Goal: Task Accomplishment & Management: Complete application form

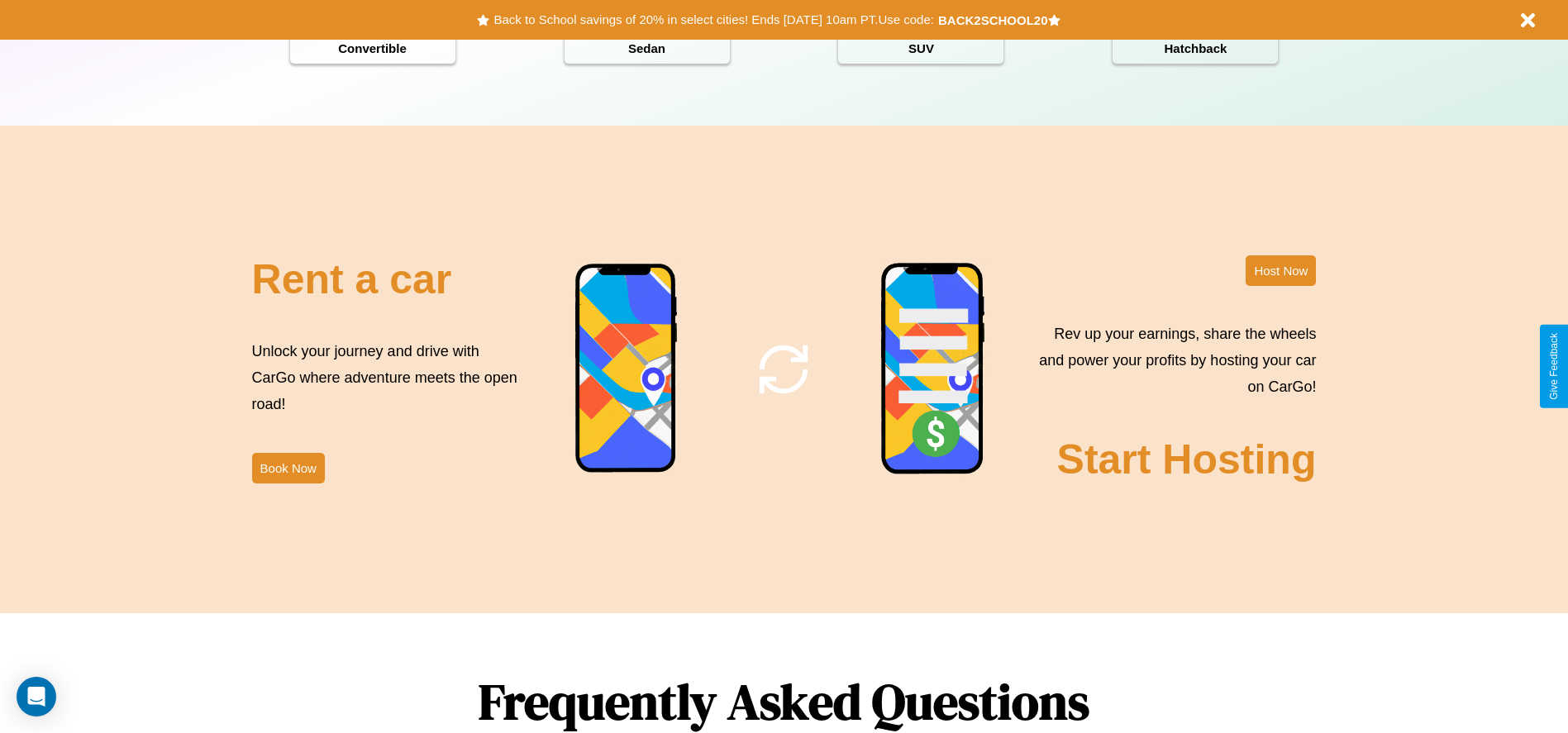
scroll to position [2371, 0]
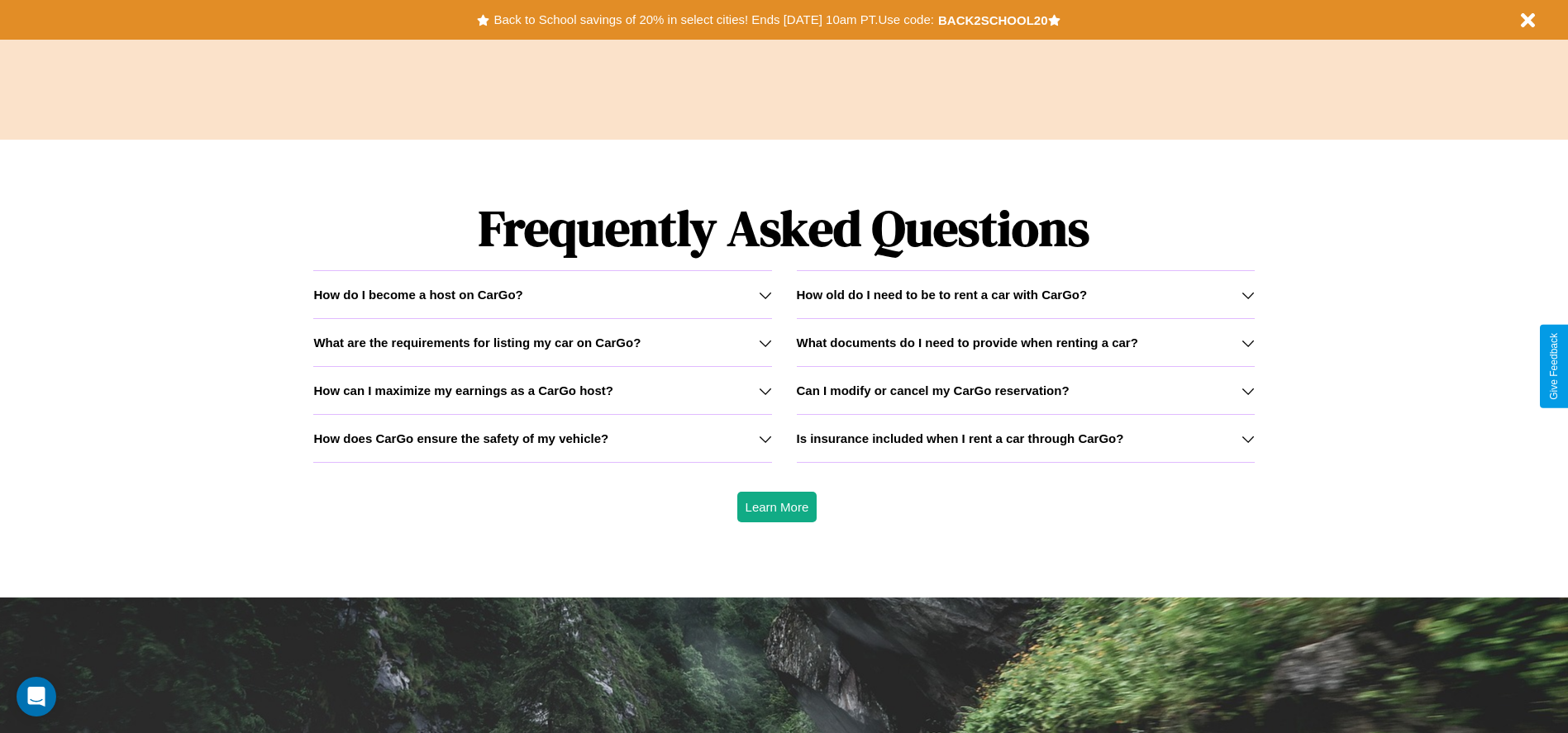
click at [1247, 390] on icon at bounding box center [1248, 390] width 13 height 13
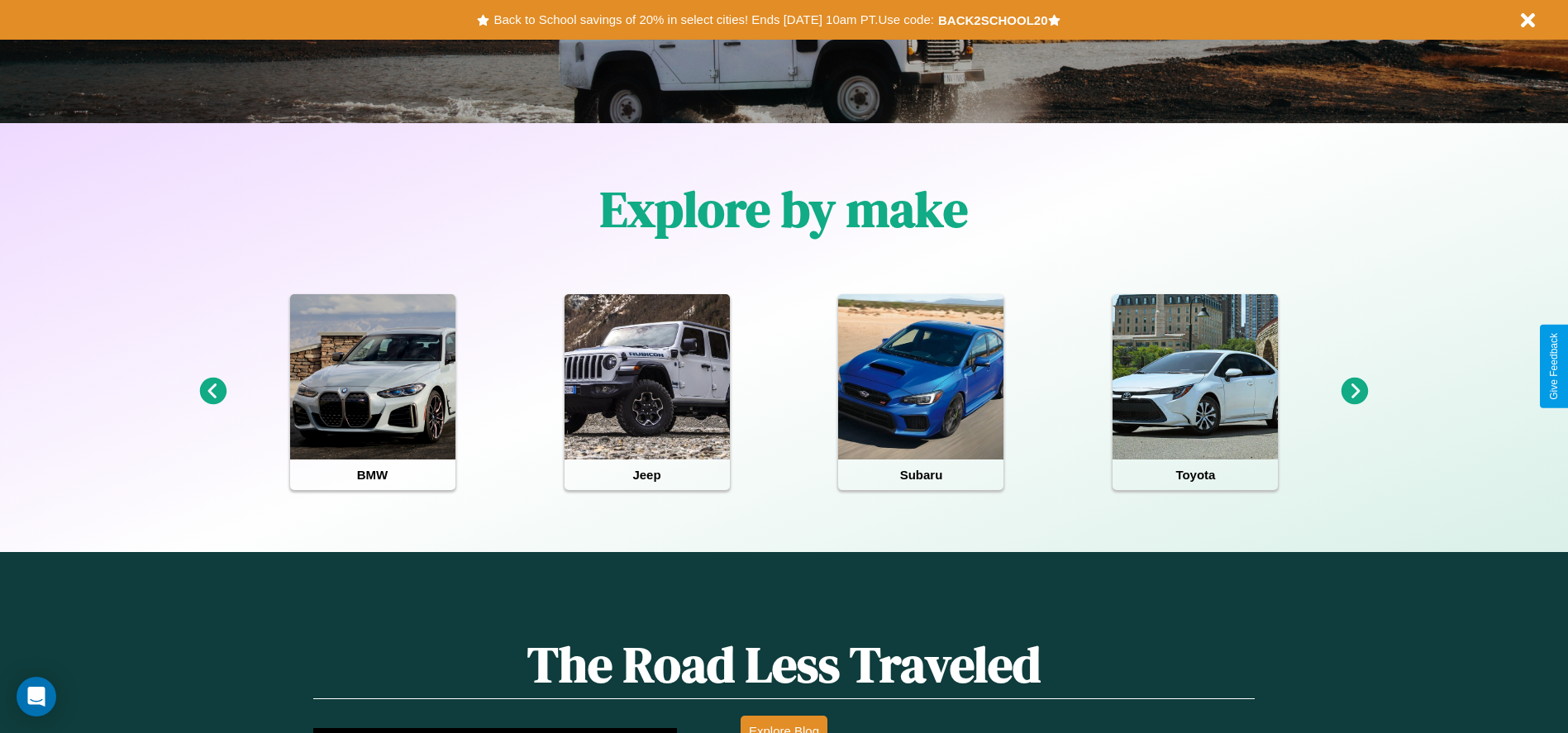
scroll to position [343, 0]
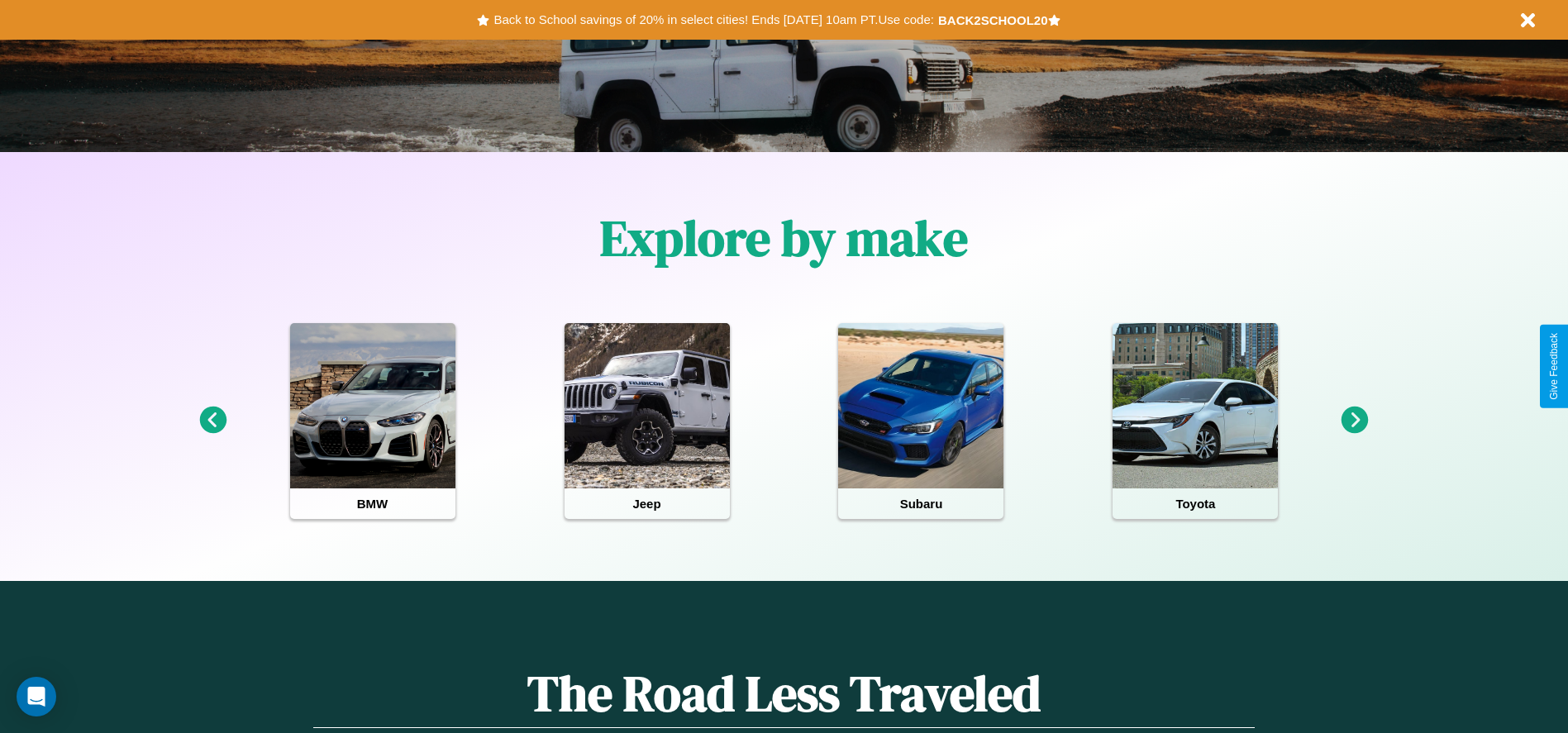
click at [1354, 421] on icon at bounding box center [1355, 420] width 27 height 27
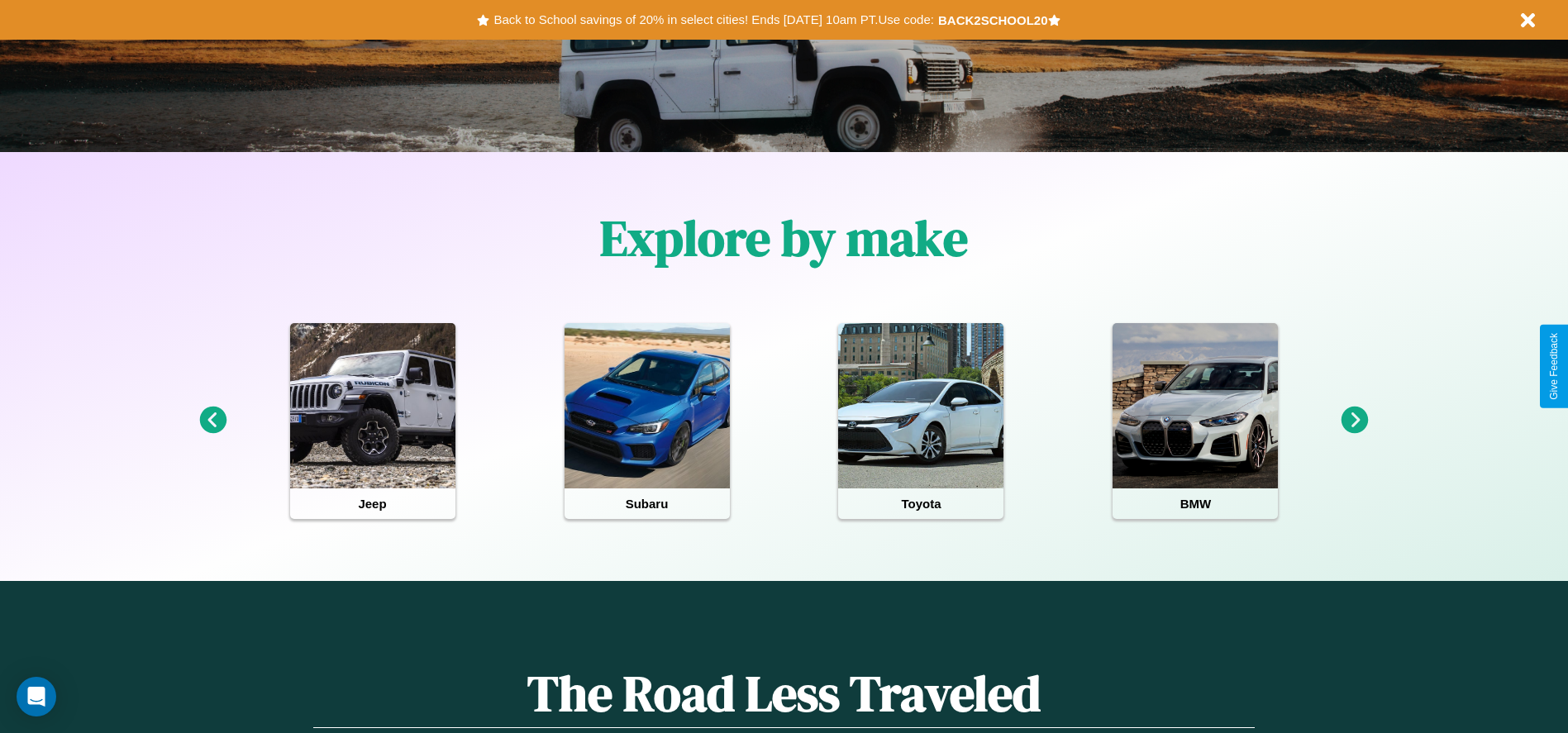
click at [1354, 421] on icon at bounding box center [1355, 420] width 27 height 27
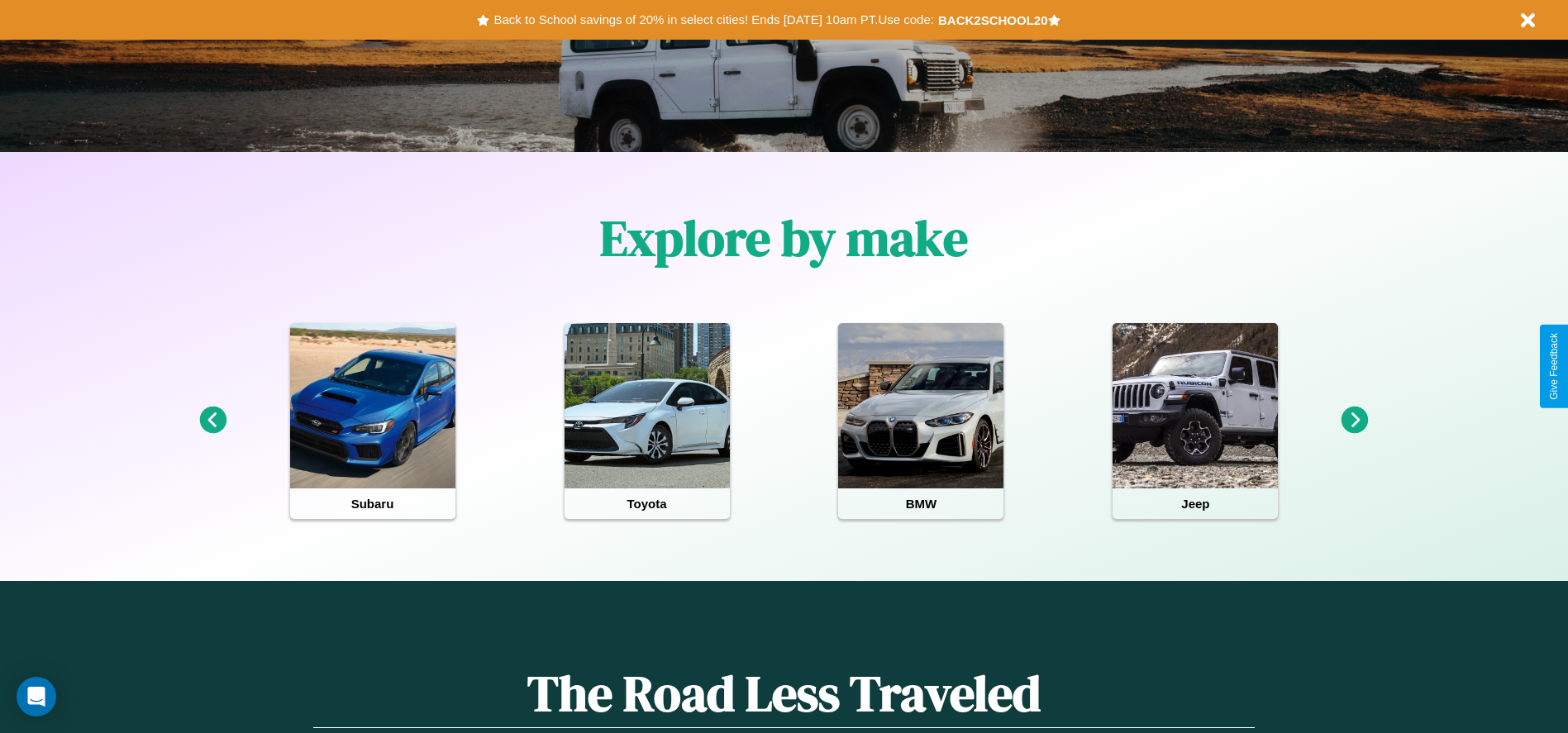
click at [1354, 421] on icon at bounding box center [1355, 420] width 27 height 27
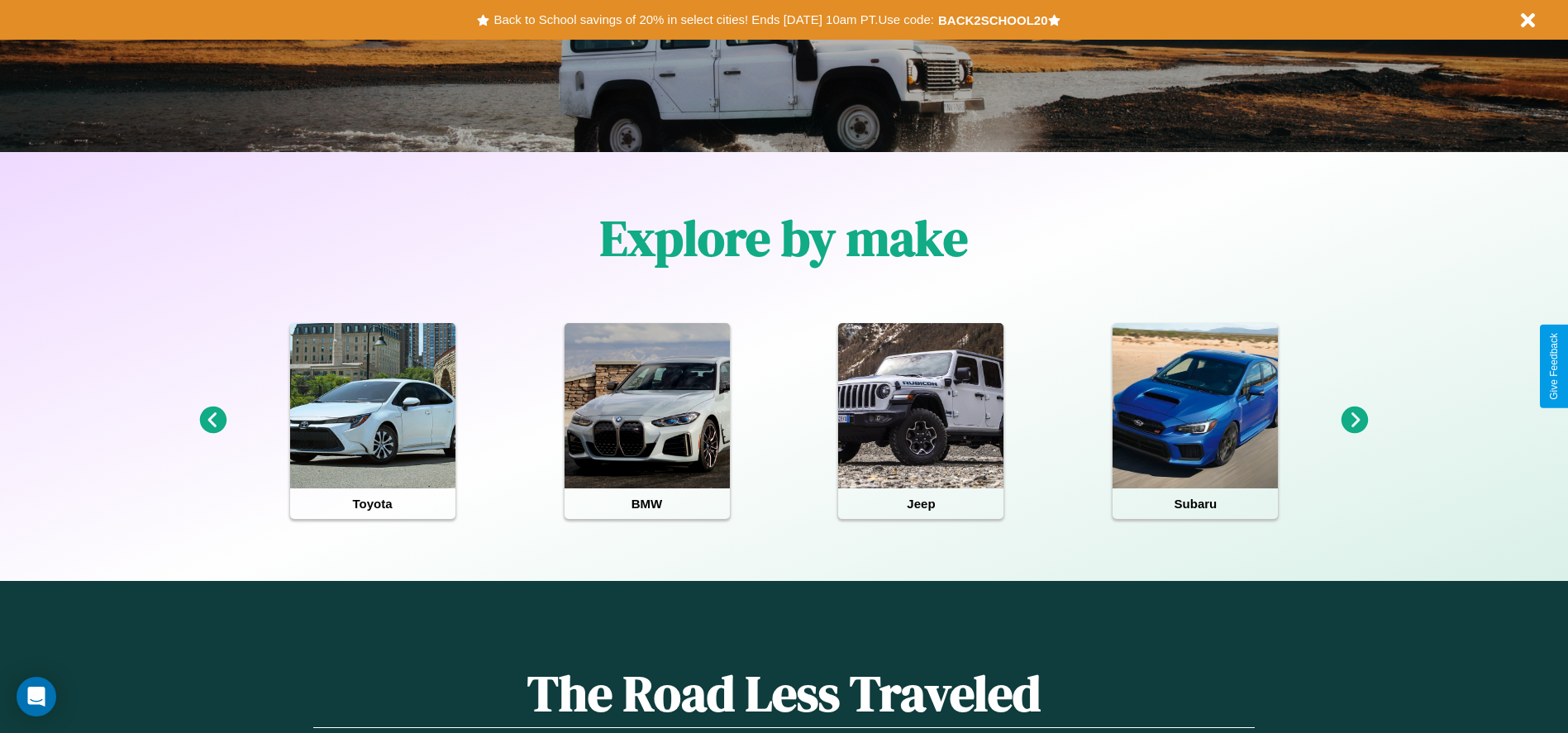
click at [1354, 421] on icon at bounding box center [1355, 420] width 27 height 27
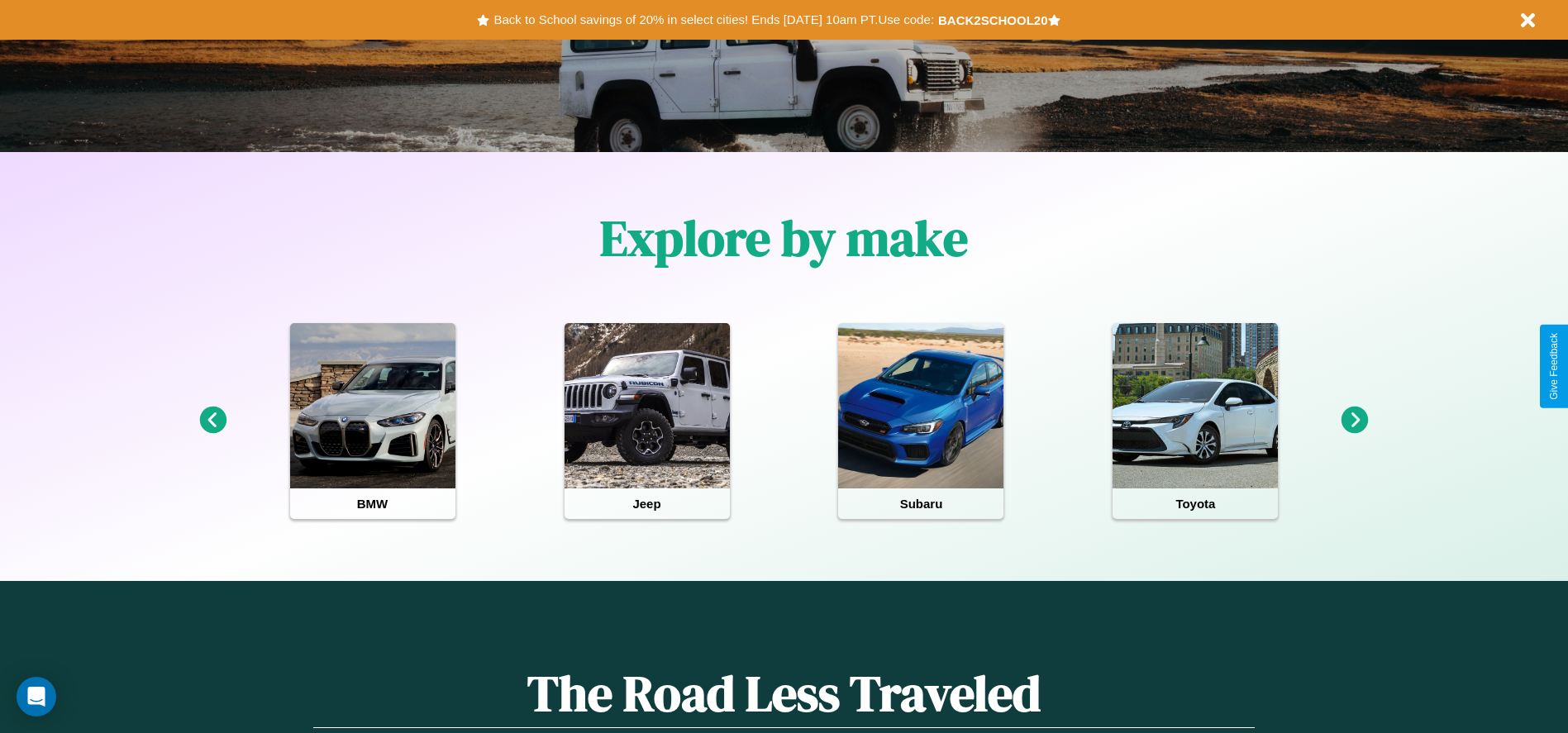
click at [212, 421] on icon at bounding box center [213, 420] width 27 height 27
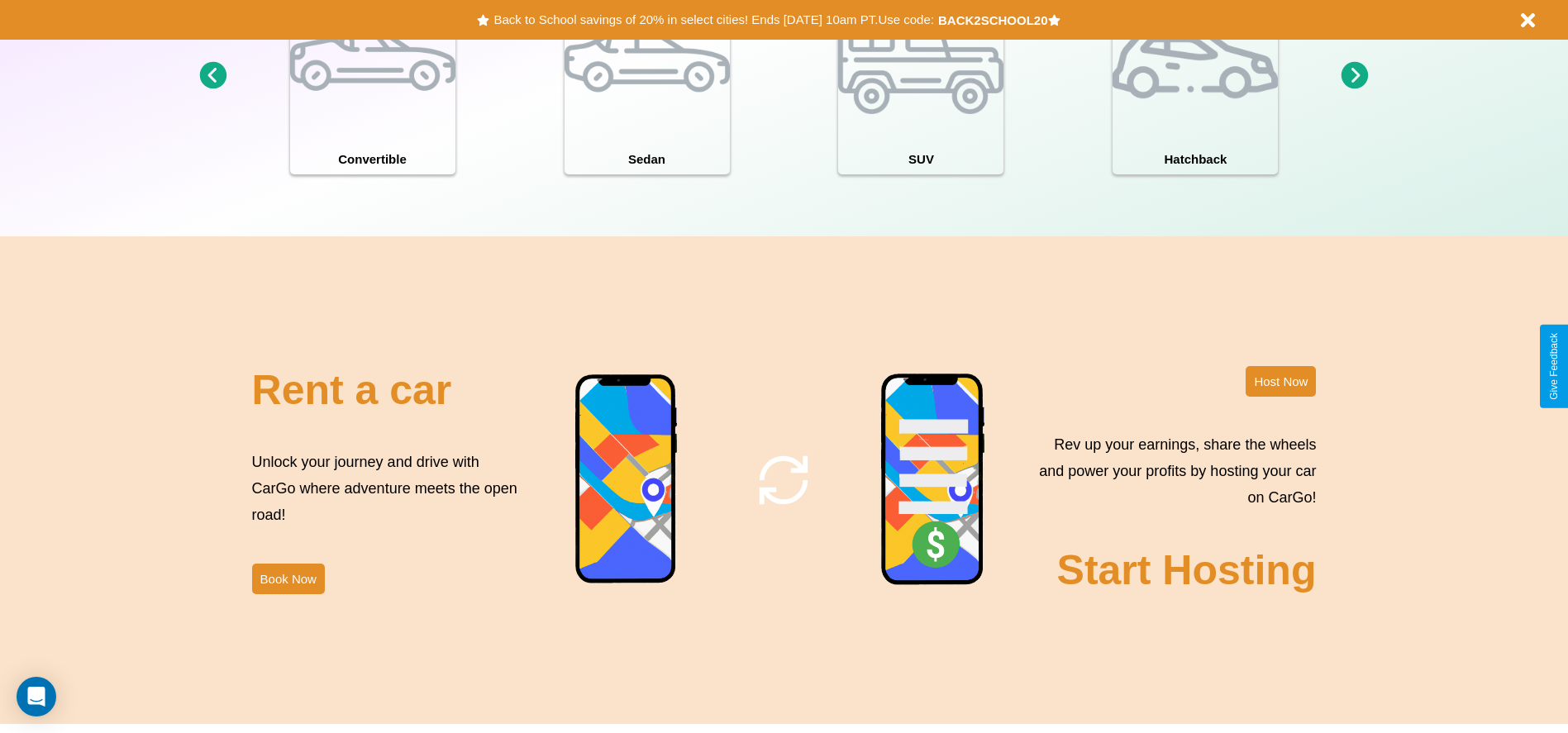
scroll to position [1802, 0]
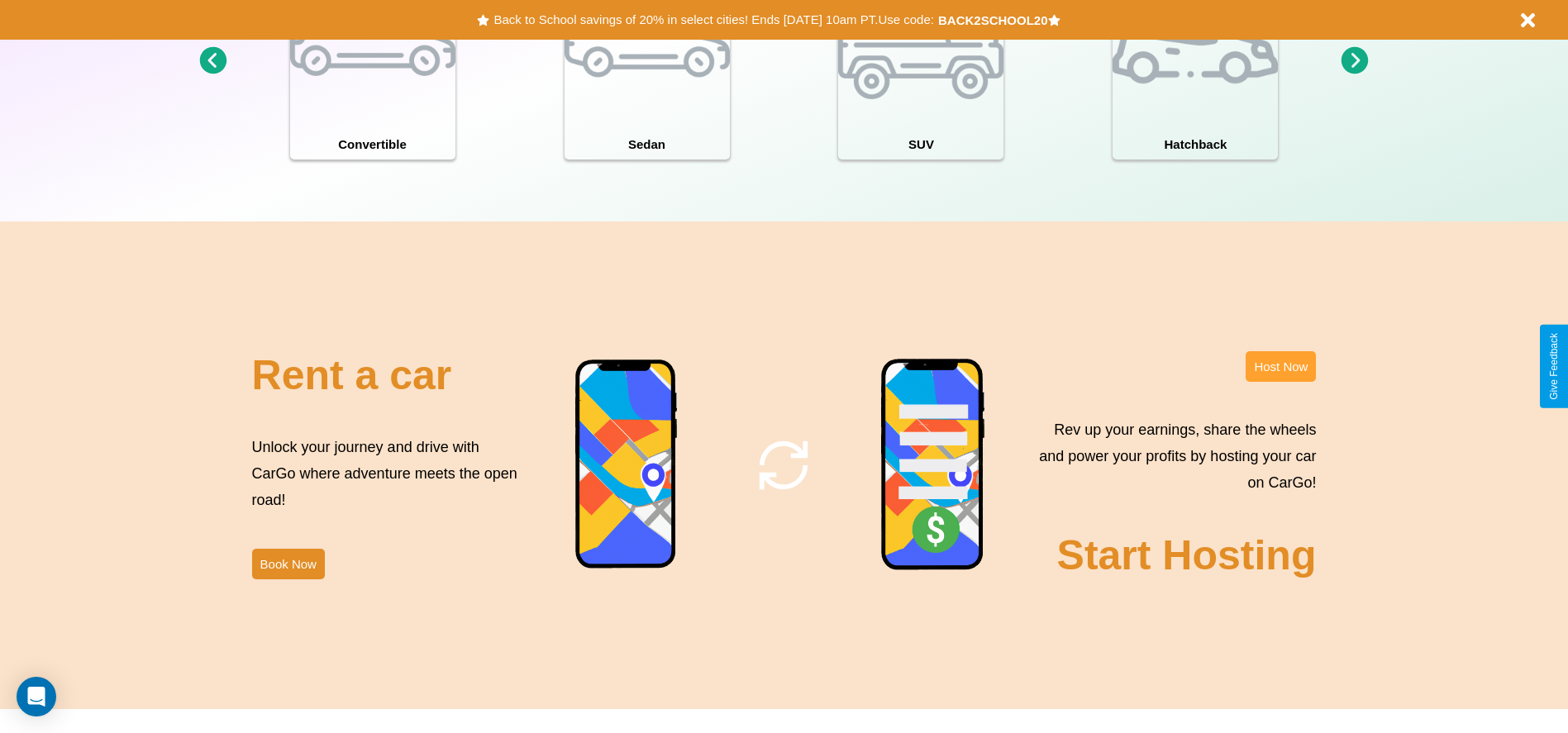
click at [1280, 366] on button "Host Now" at bounding box center [1280, 366] width 70 height 30
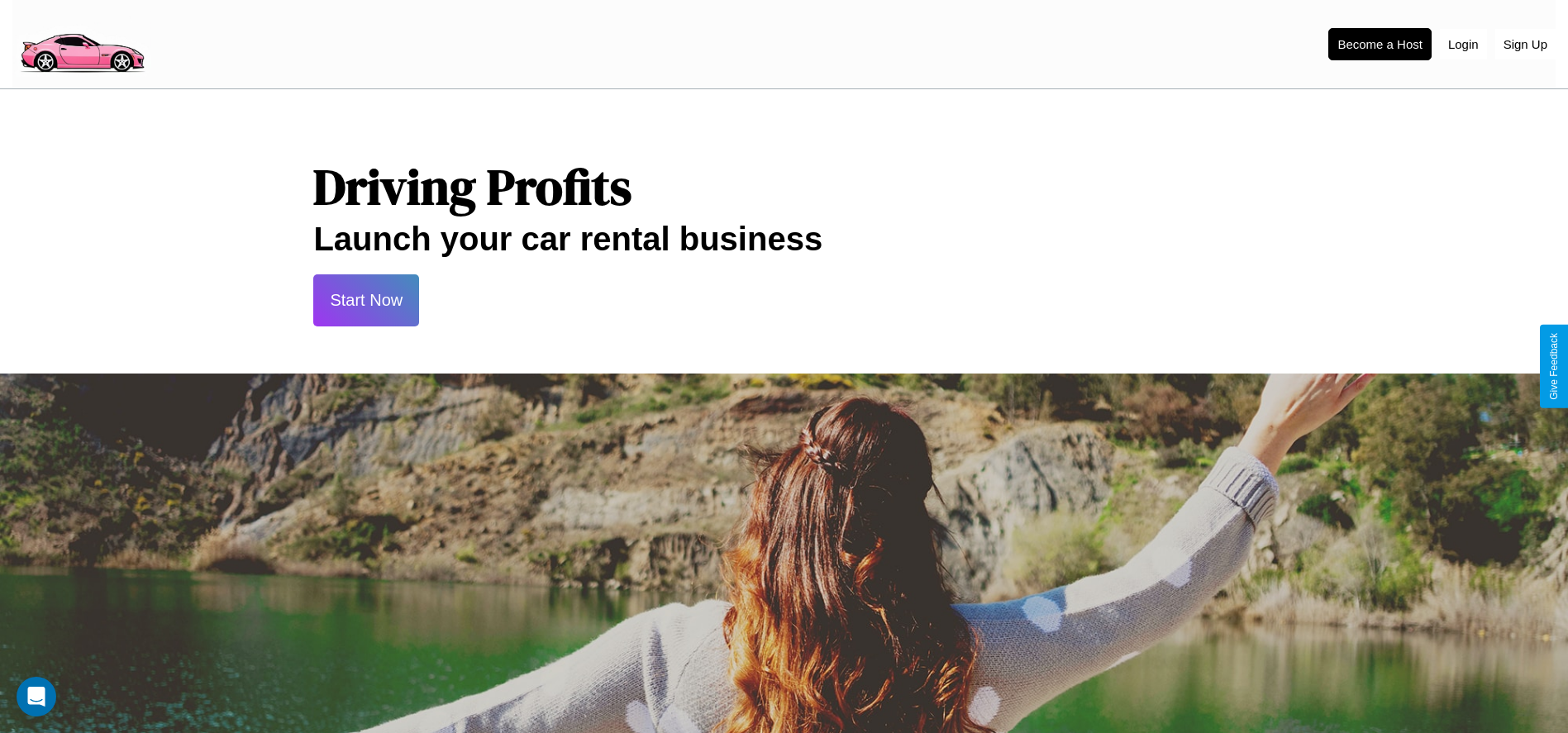
click at [366, 300] on button "Start Now" at bounding box center [366, 301] width 106 height 52
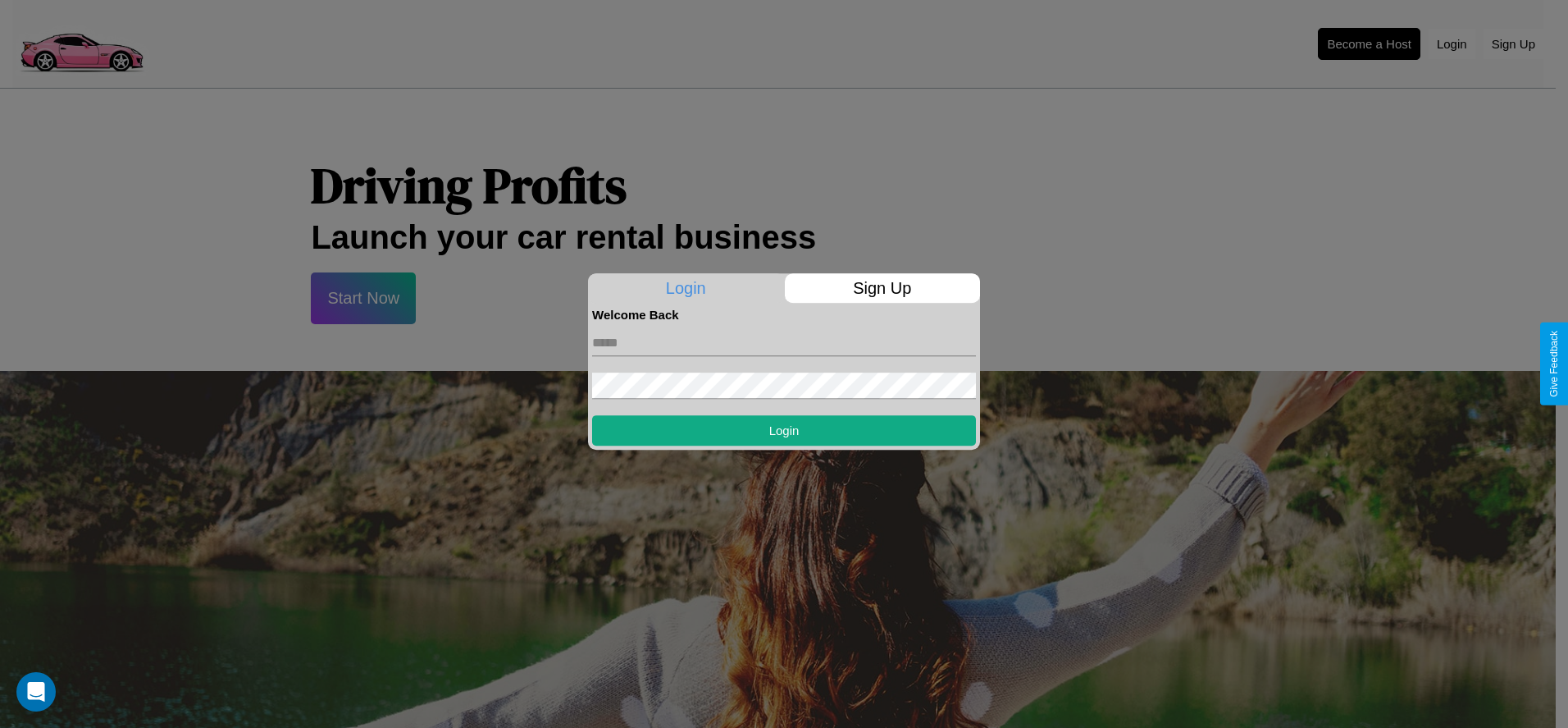
click at [882, 288] on p "Sign Up" at bounding box center [883, 287] width 196 height 29
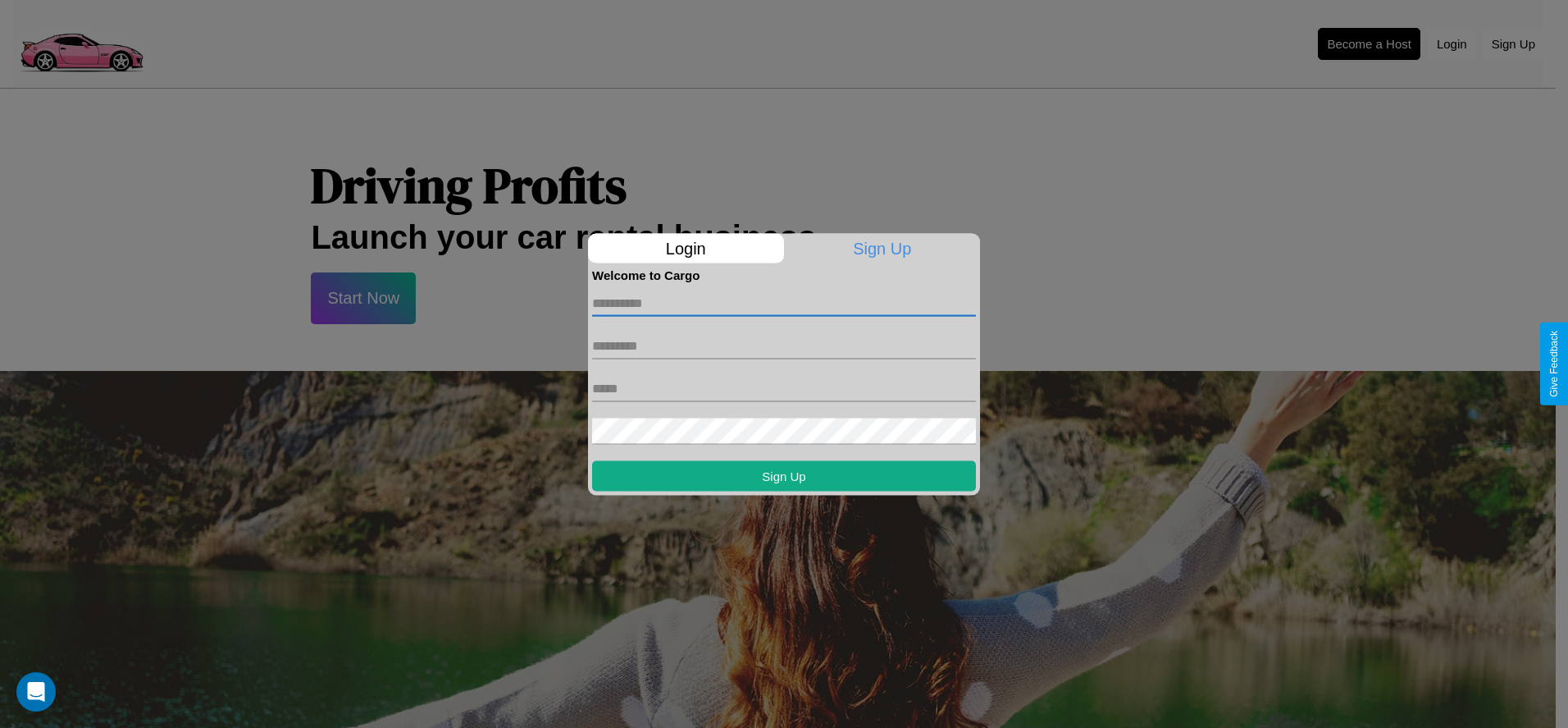
click at [784, 303] on input "text" at bounding box center [784, 303] width 384 height 27
type input "*****"
click at [784, 346] on input "text" at bounding box center [784, 346] width 384 height 27
type input "*******"
click at [784, 388] on input "text" at bounding box center [784, 388] width 384 height 27
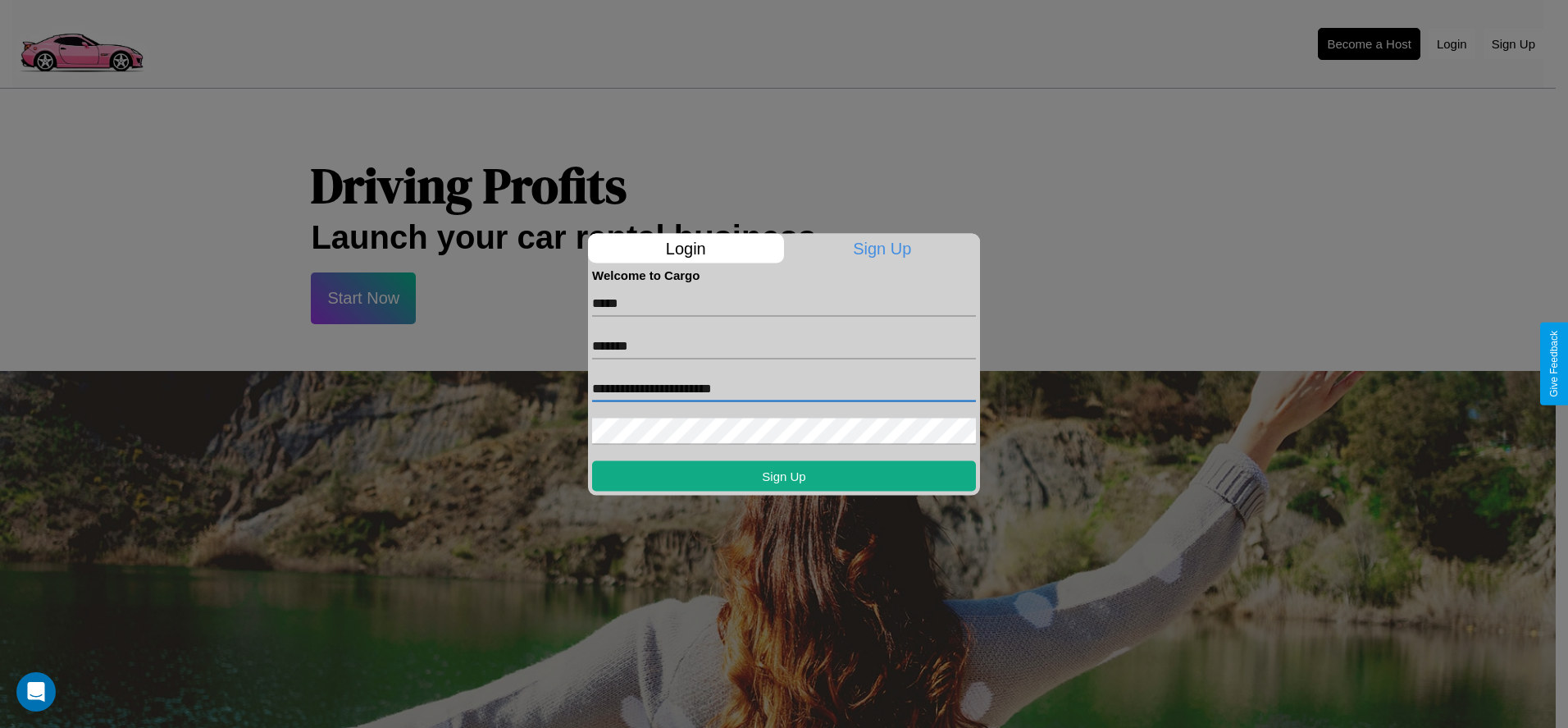
type input "**********"
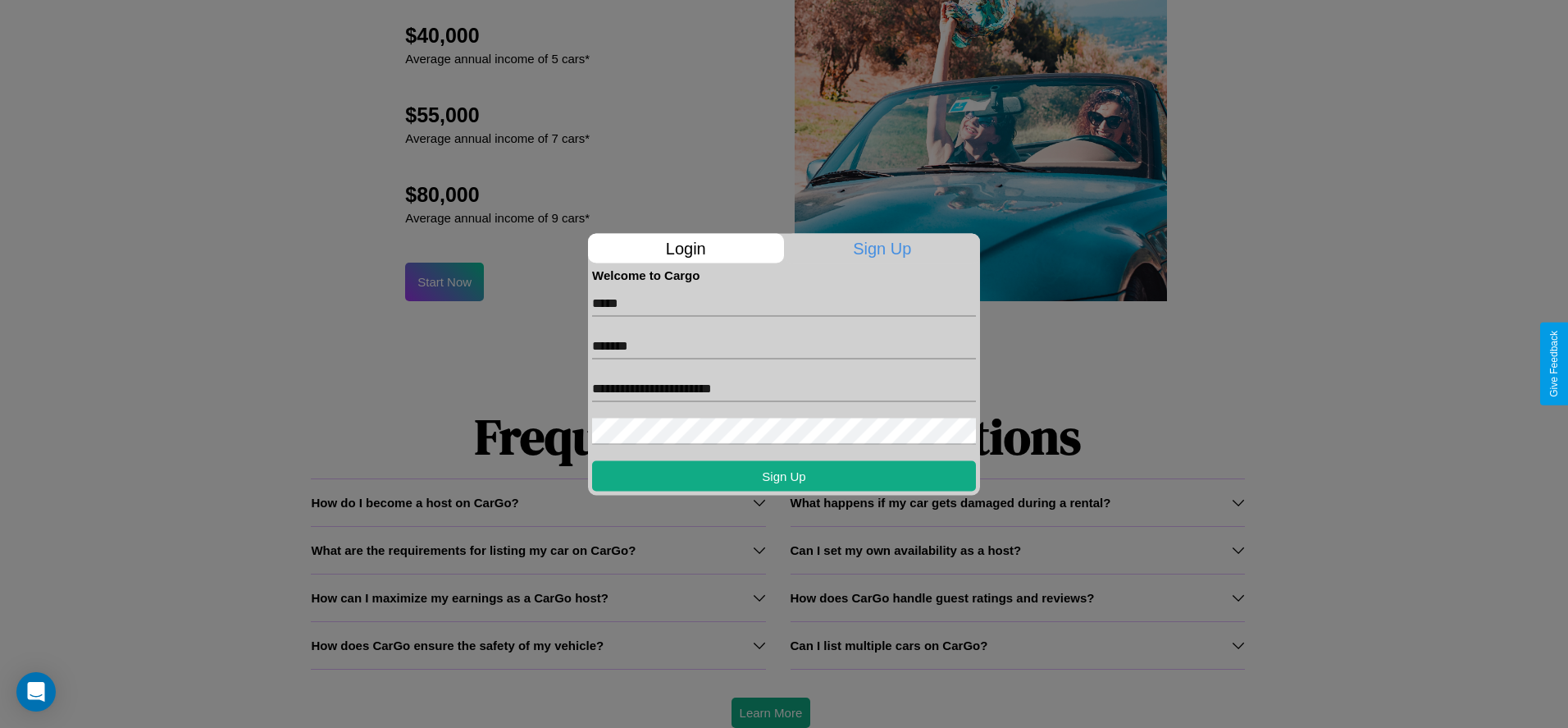
click at [770, 712] on div at bounding box center [784, 364] width 1568 height 728
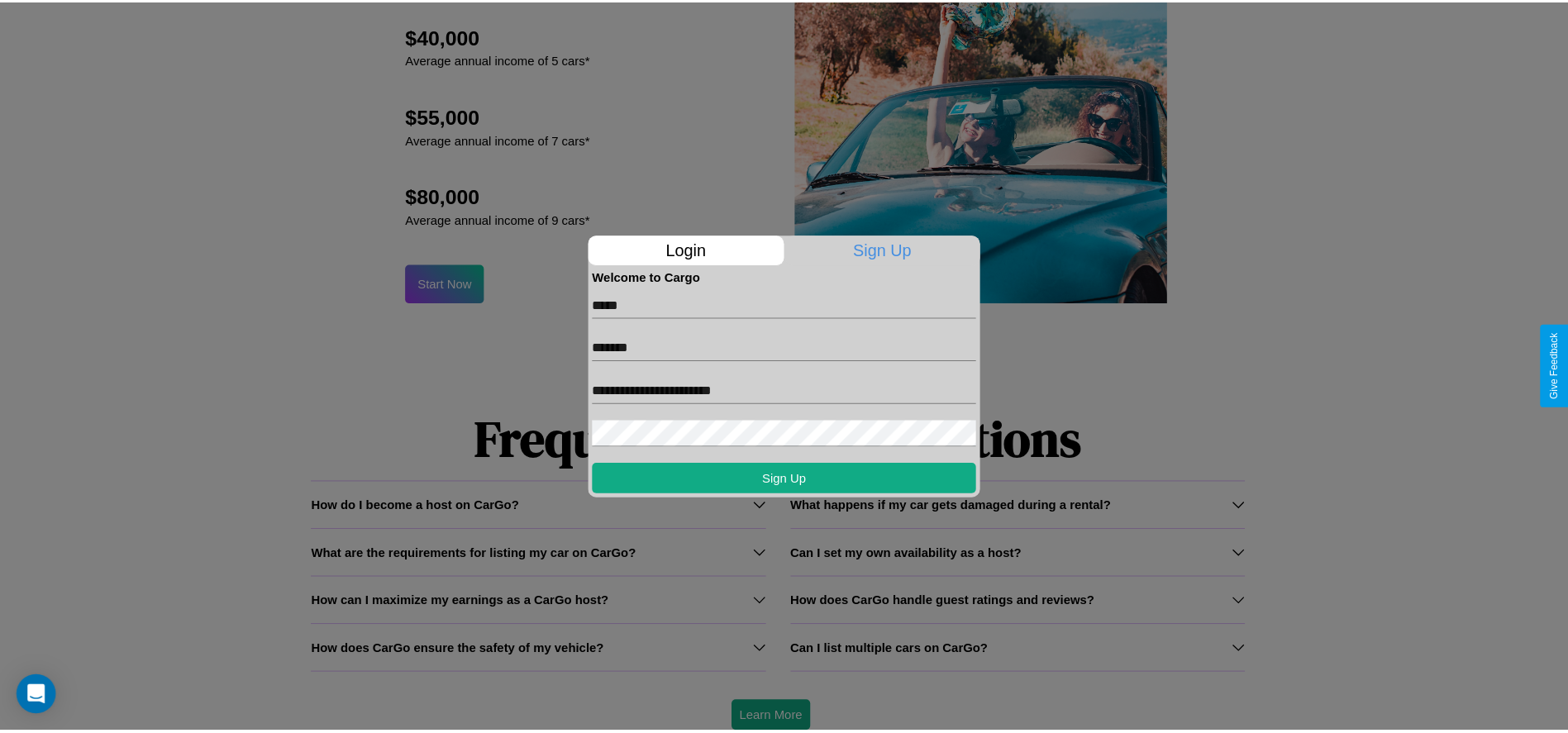
scroll to position [0, 0]
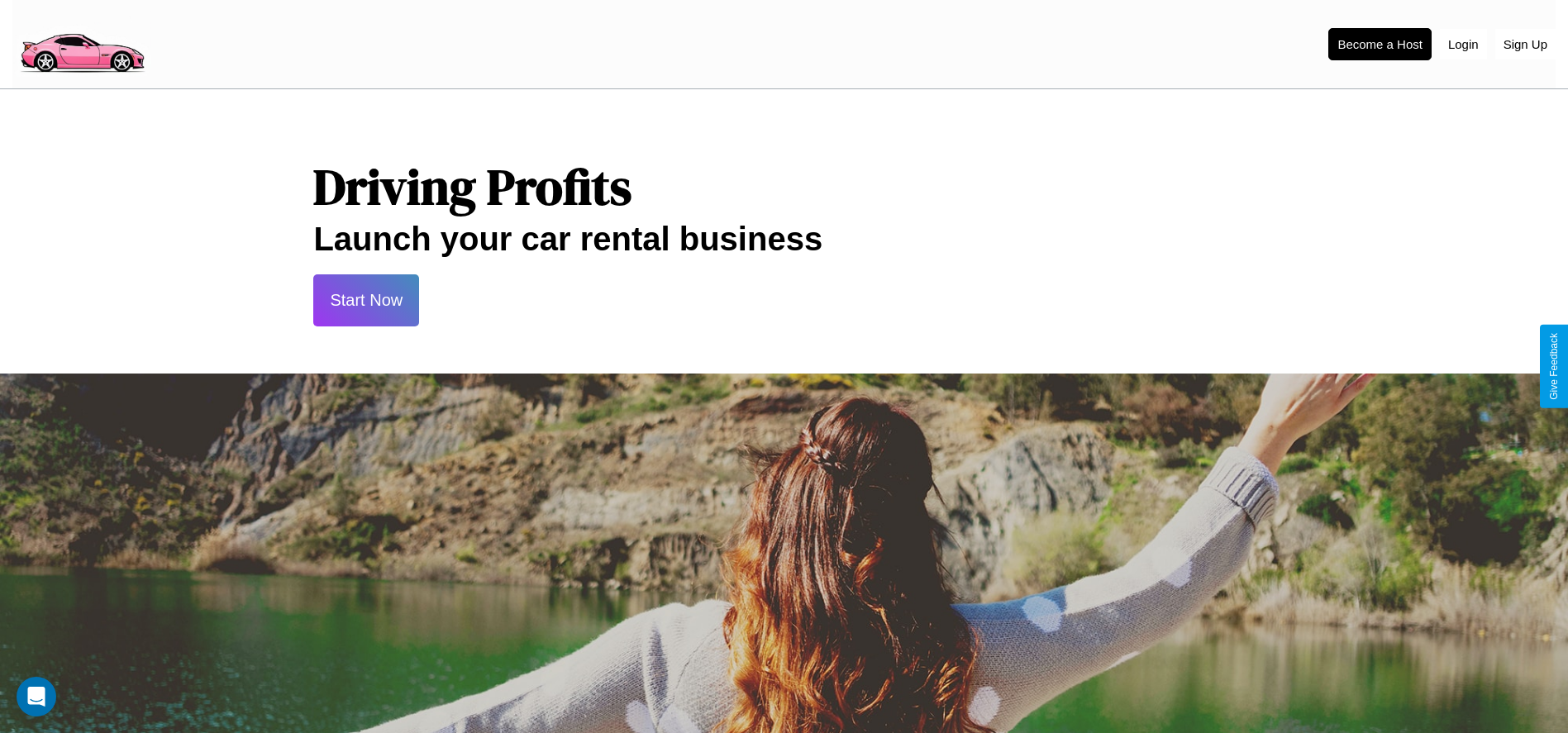
click at [366, 300] on button "Start Now" at bounding box center [366, 301] width 106 height 52
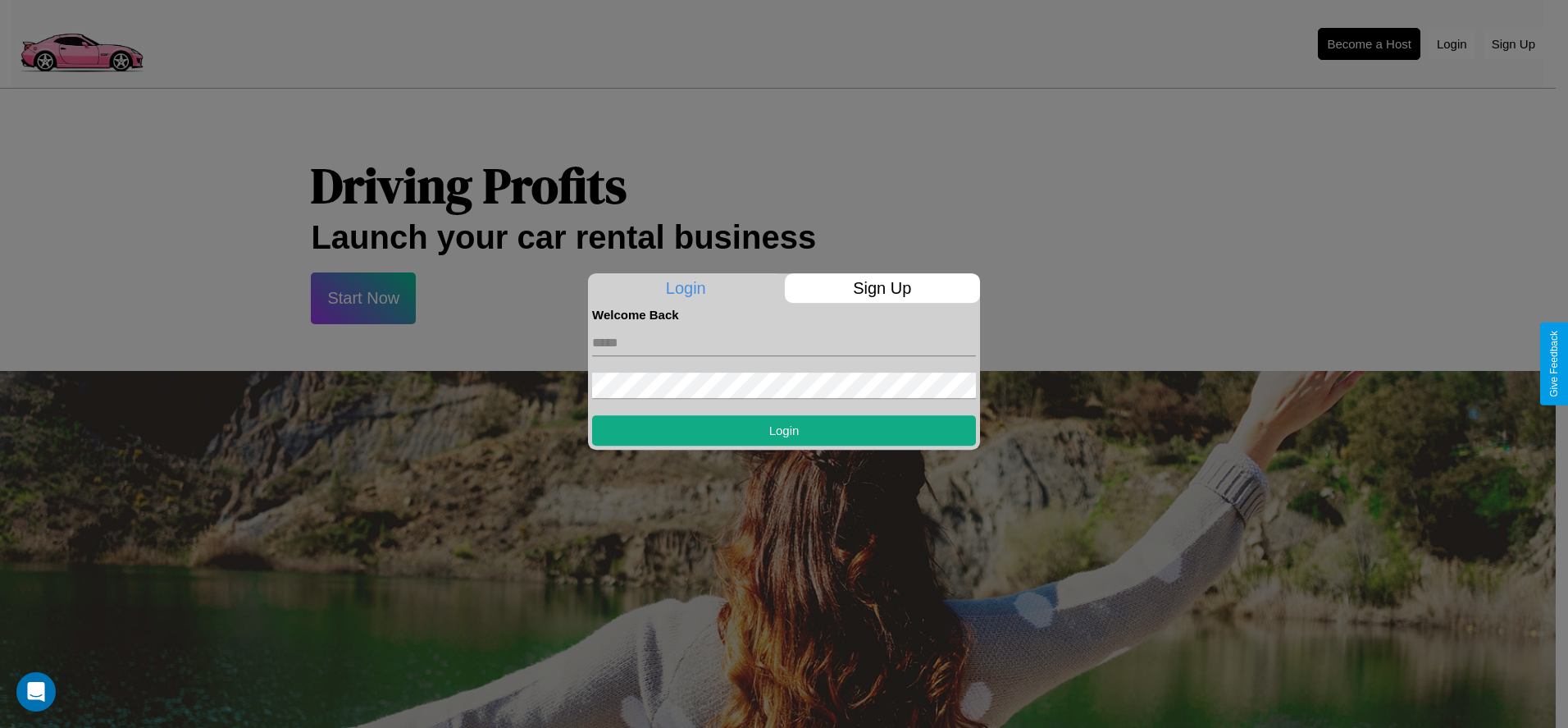
click at [1369, 44] on div at bounding box center [784, 364] width 1568 height 728
